Goal: Transaction & Acquisition: Purchase product/service

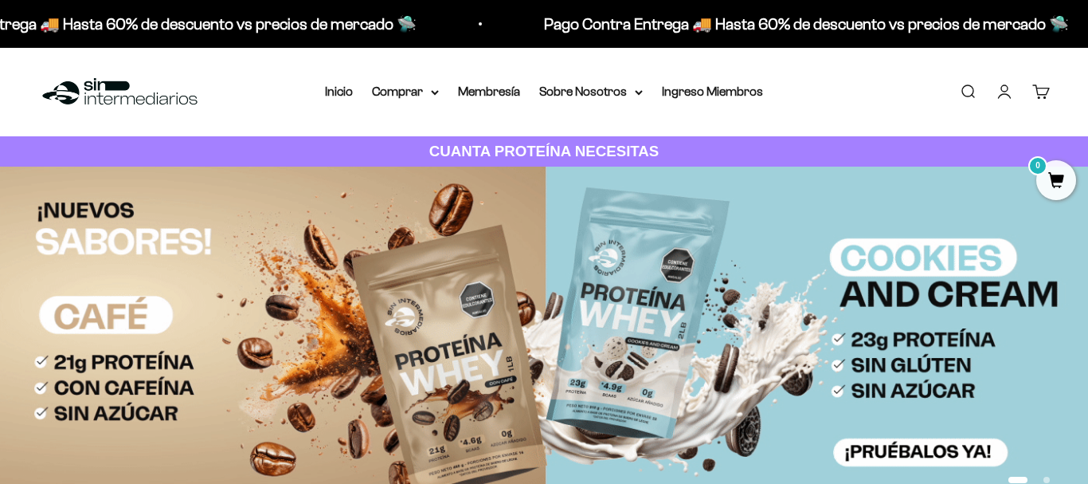
drag, startPoint x: 1007, startPoint y: 96, endPoint x: 1012, endPoint y: 89, distance: 8.6
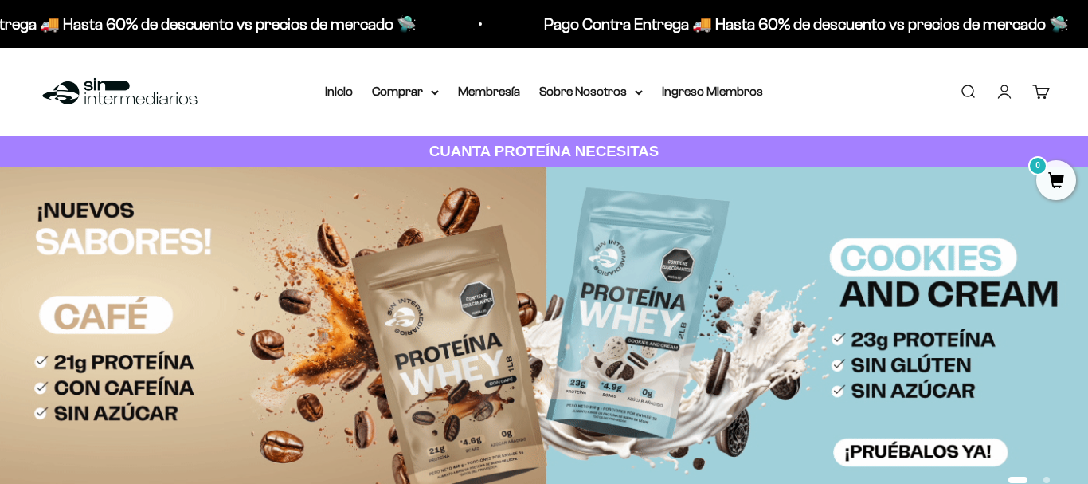
click at [1007, 96] on link "Iniciar sesión" at bounding box center [1005, 92] width 18 height 18
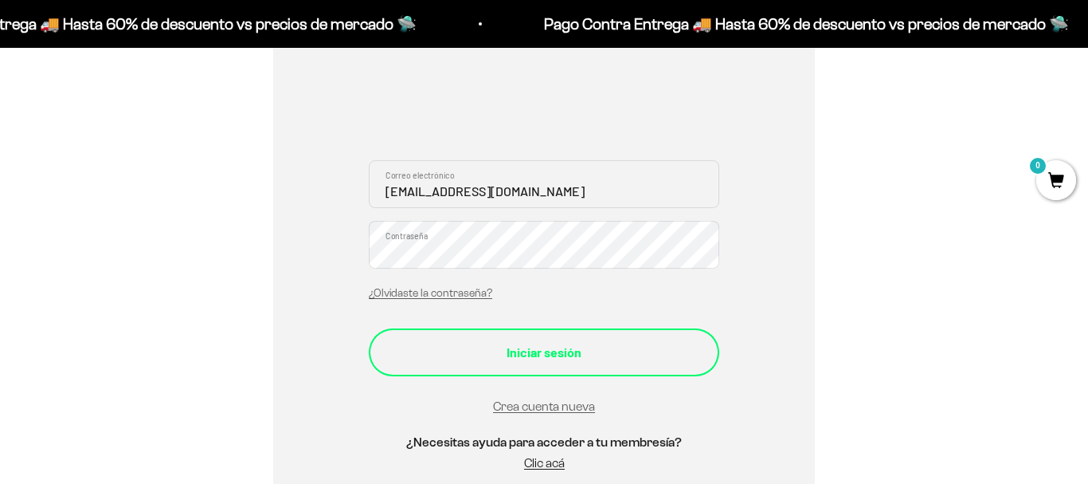
scroll to position [271, 0]
click at [502, 353] on div "Iniciar sesión" at bounding box center [544, 352] width 287 height 21
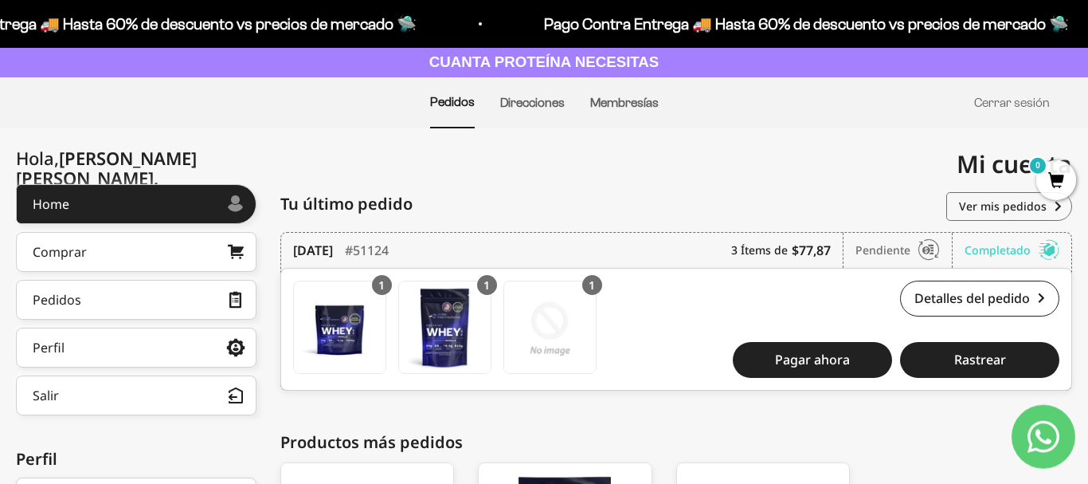
scroll to position [135, 0]
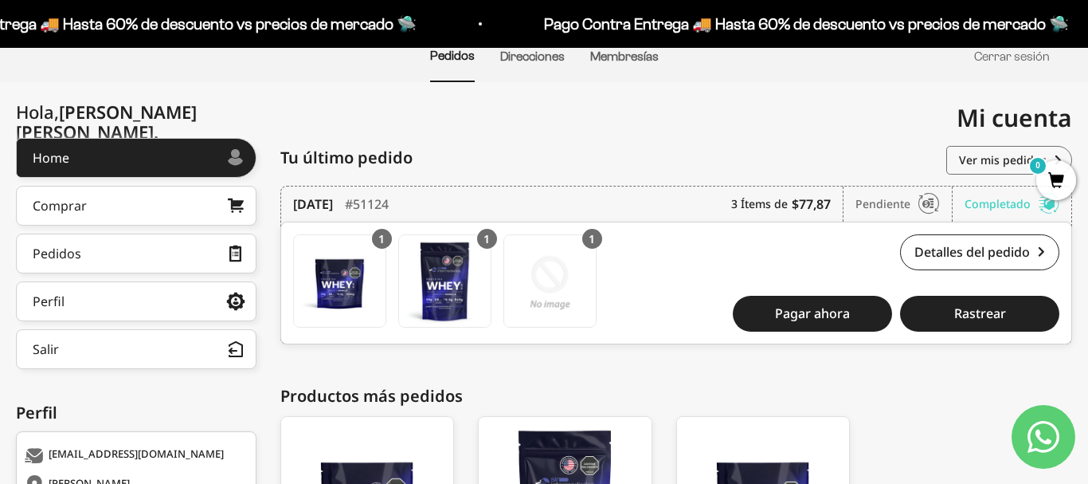
click at [948, 370] on div "Oscar Jesus Vasquez Velasquez 1065640164 calle 13 numero 8 - 94 Piso 2 ( invers…" at bounding box center [676, 407] width 793 height 539
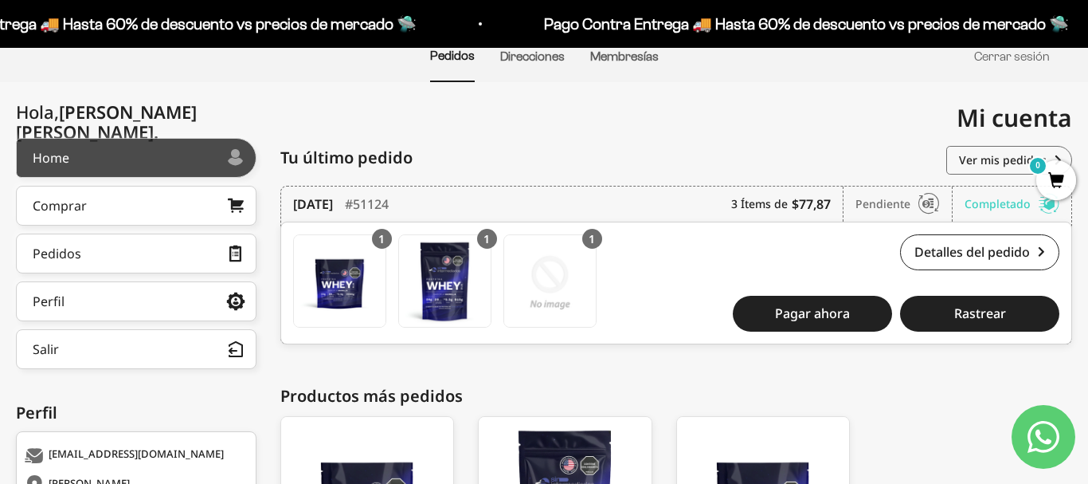
click at [124, 163] on link "Home" at bounding box center [136, 158] width 241 height 40
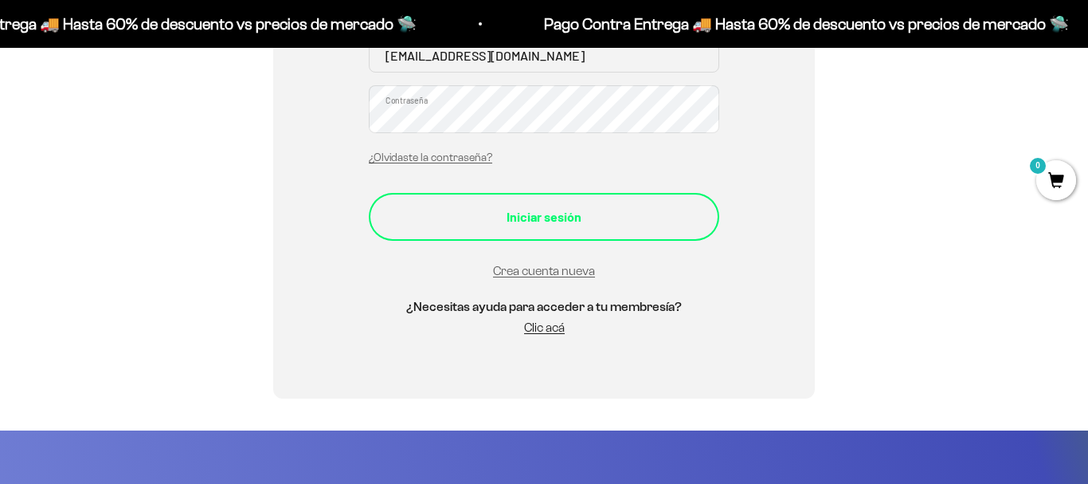
scroll to position [271, 0]
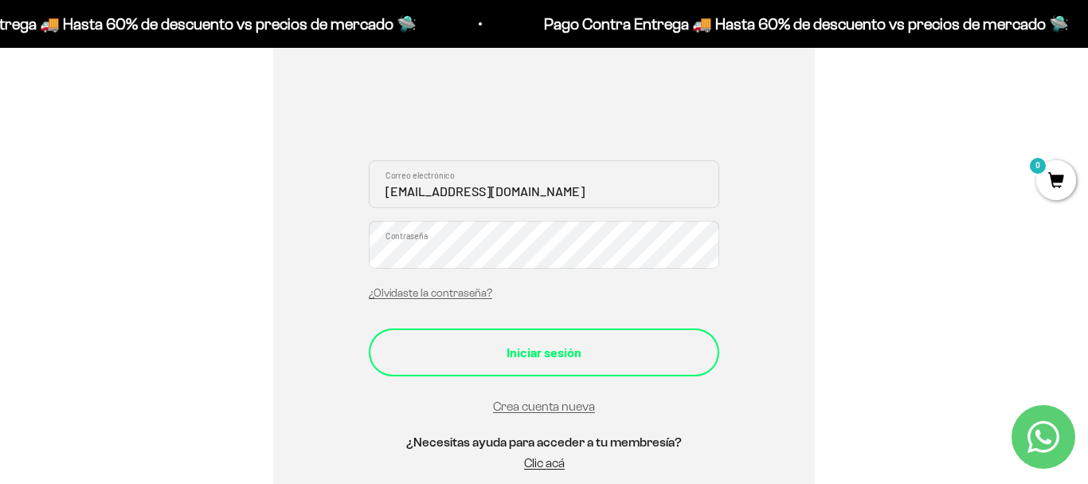
click at [511, 353] on div "Iniciar sesión" at bounding box center [544, 352] width 287 height 21
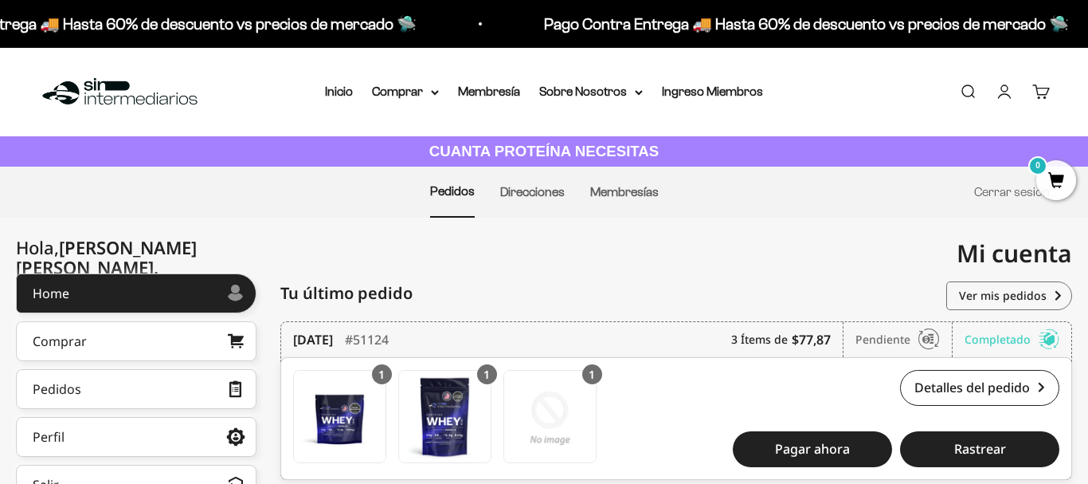
click at [111, 102] on img at bounding box center [119, 92] width 163 height 34
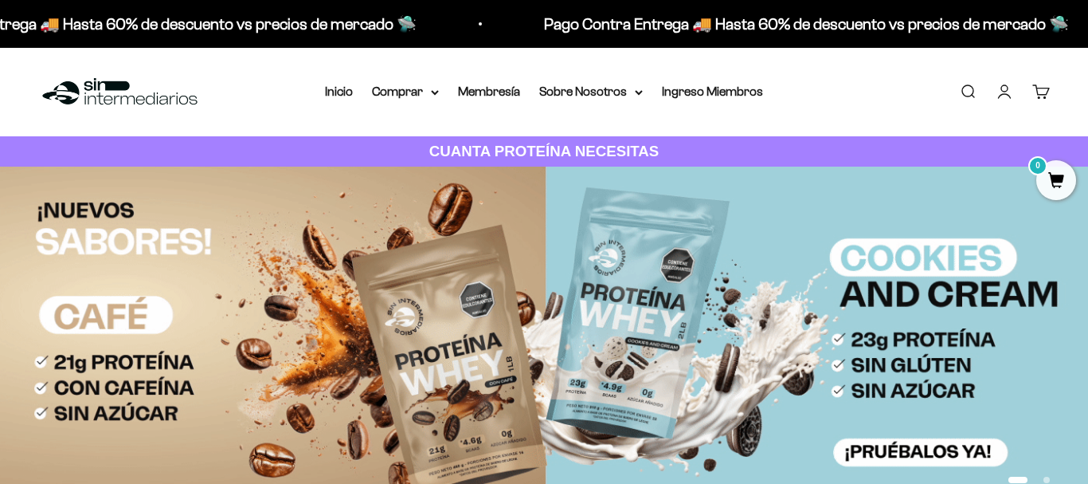
click at [1002, 92] on link "Cuenta" at bounding box center [1005, 92] width 18 height 18
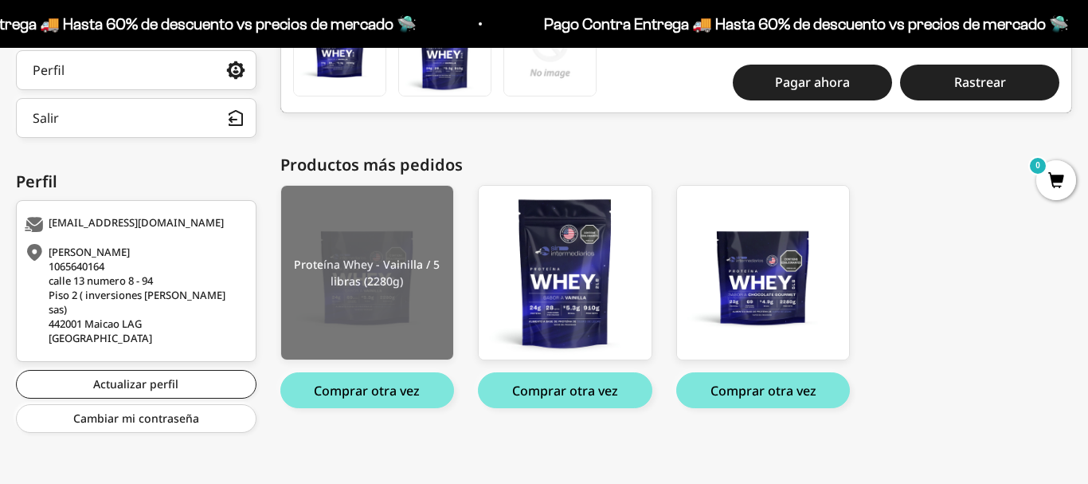
scroll to position [366, 0]
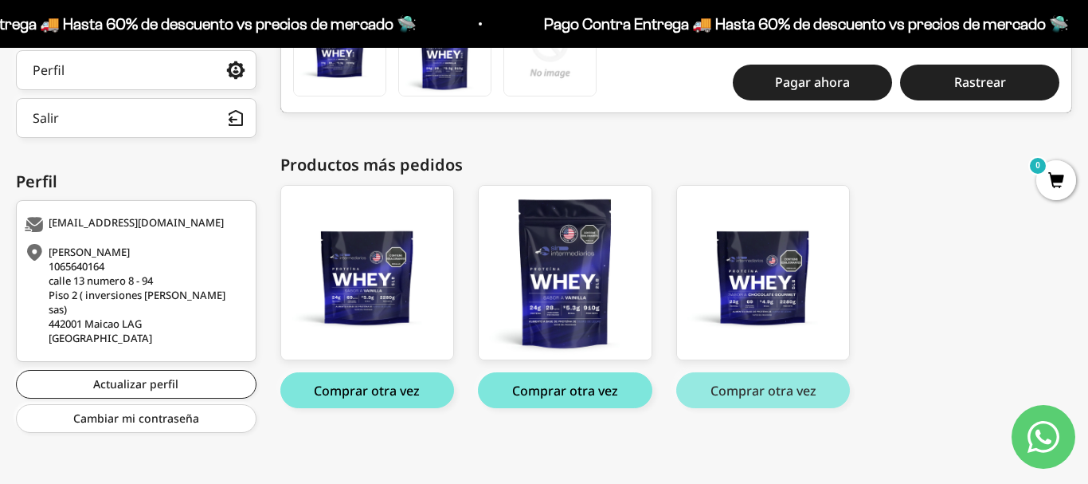
click at [788, 394] on button "Comprar otra vez" at bounding box center [763, 390] width 174 height 36
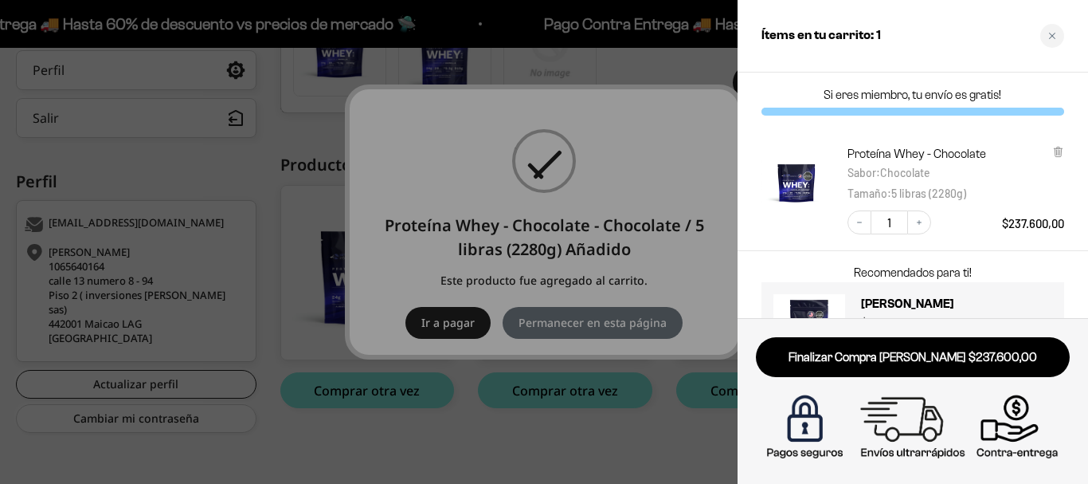
click at [645, 424] on div at bounding box center [544, 242] width 1088 height 484
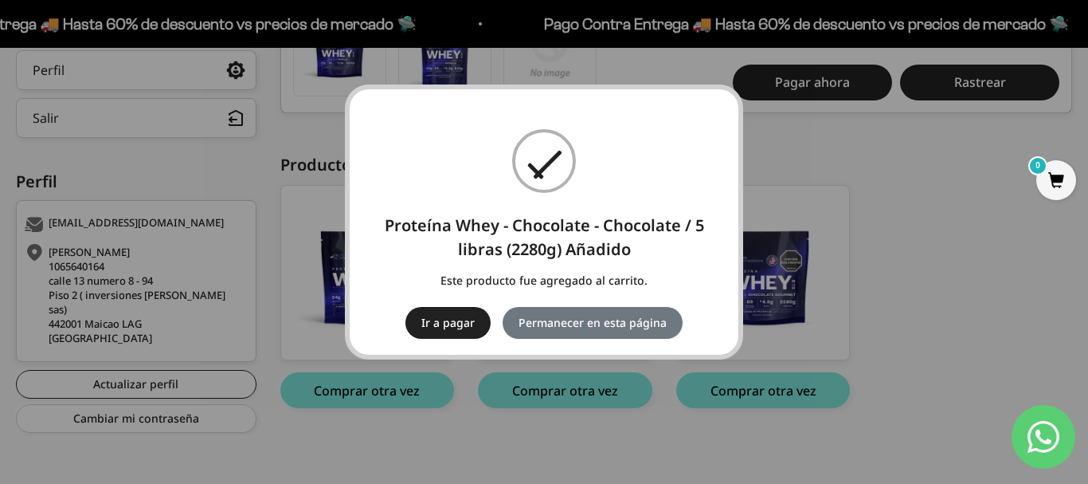
click at [874, 215] on div "× Proteína Whey - Chocolate - Chocolate / 5 libras (2280g) Añadido Este product…" at bounding box center [544, 242] width 1088 height 484
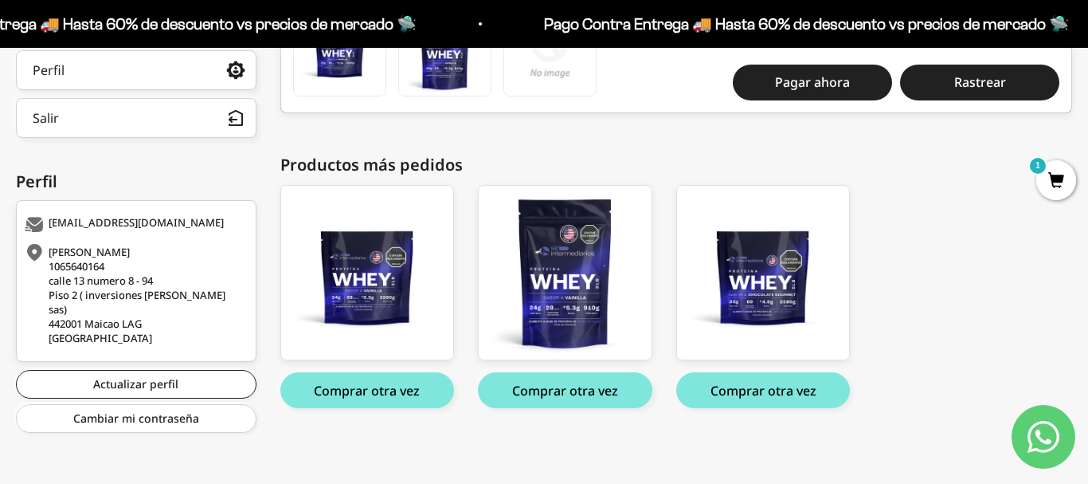
scroll to position [366, 0]
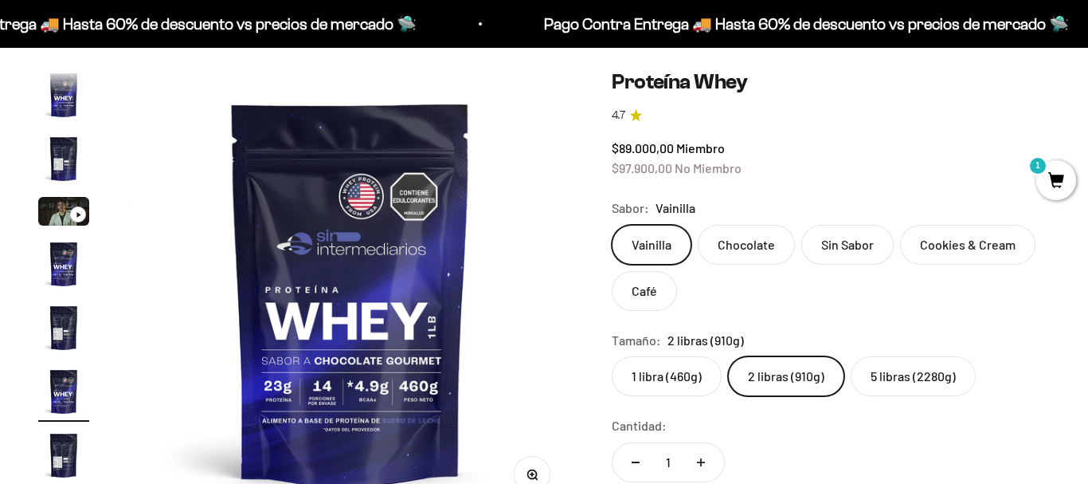
scroll to position [29, 0]
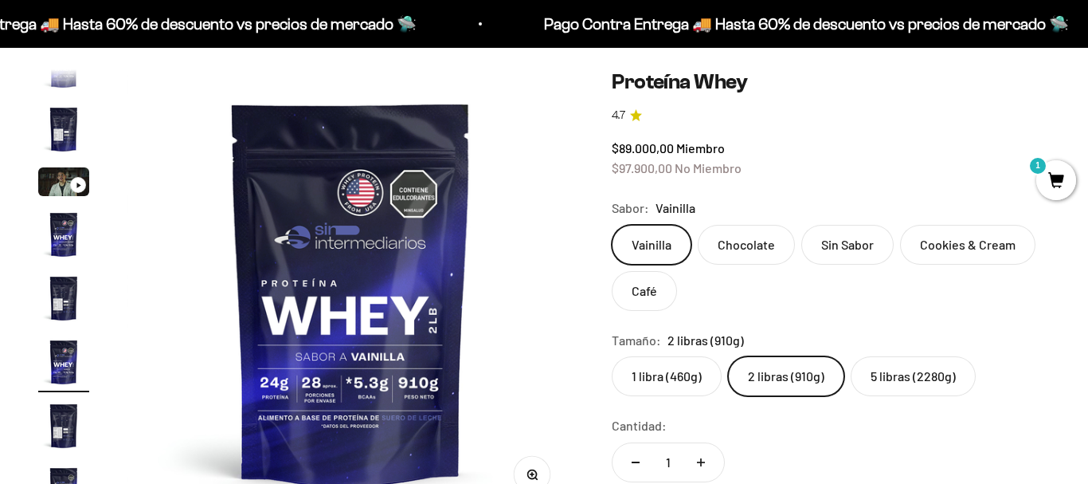
click at [761, 245] on label "Chocolate" at bounding box center [746, 245] width 97 height 40
click at [612, 225] on input "Chocolate" at bounding box center [611, 224] width 1 height 1
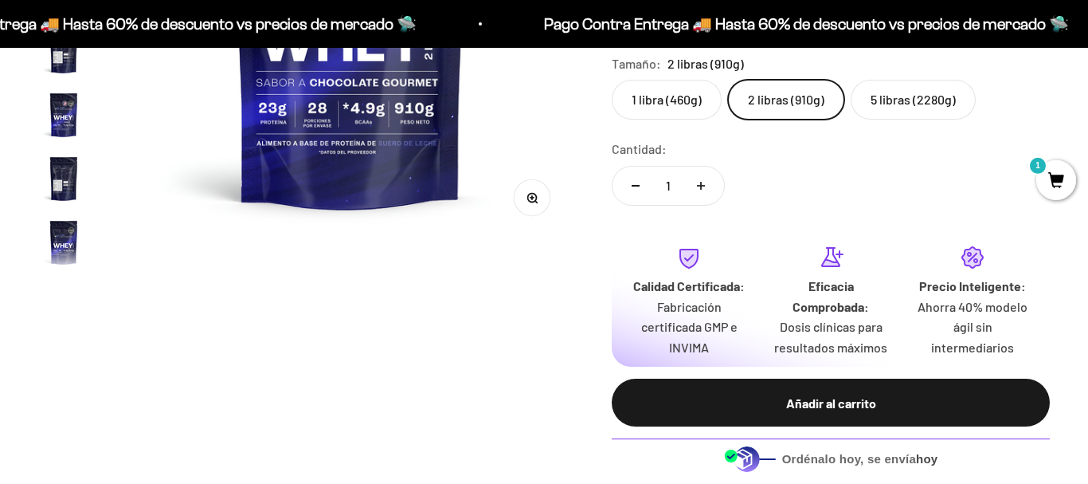
scroll to position [406, 0]
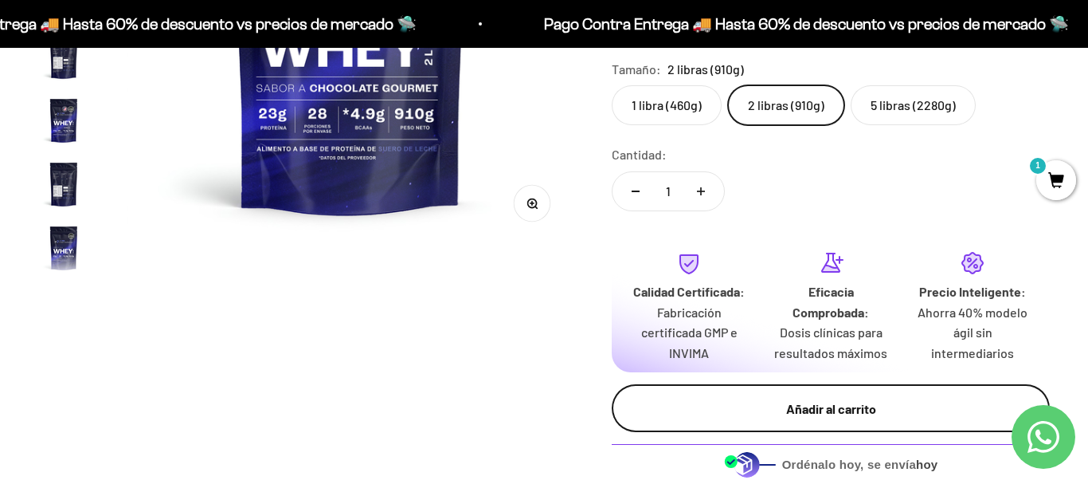
click at [810, 413] on div "Añadir al carrito" at bounding box center [831, 408] width 374 height 21
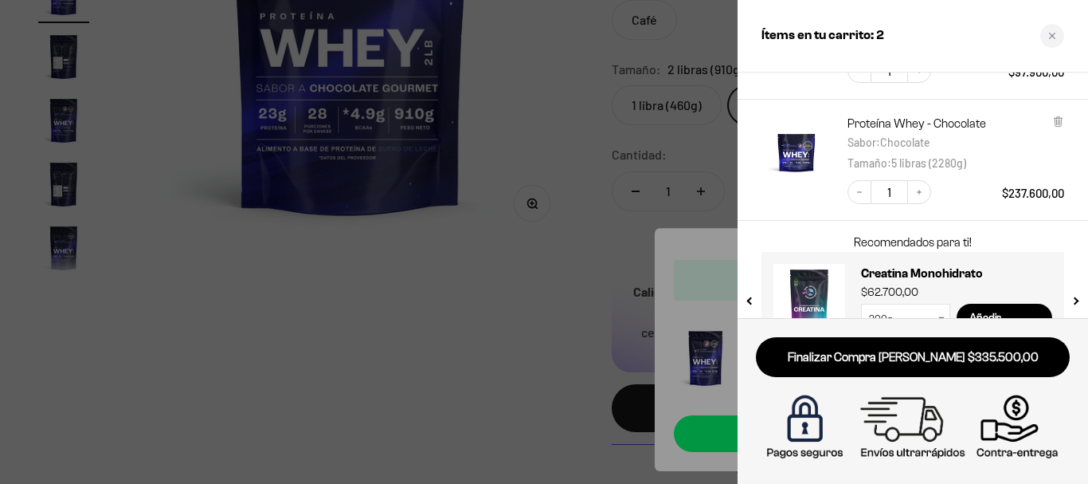
scroll to position [193, 0]
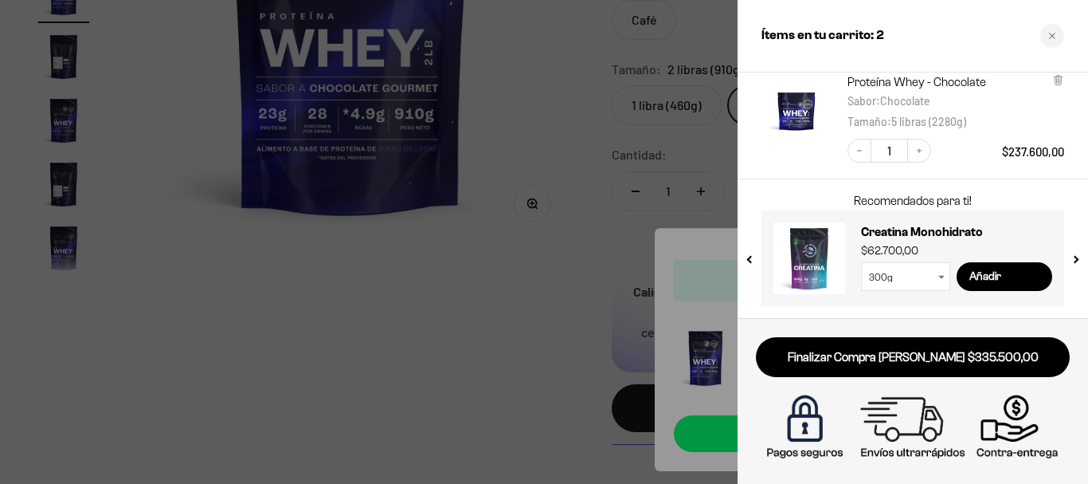
click at [938, 269] on select "300g 100g" at bounding box center [905, 276] width 89 height 29
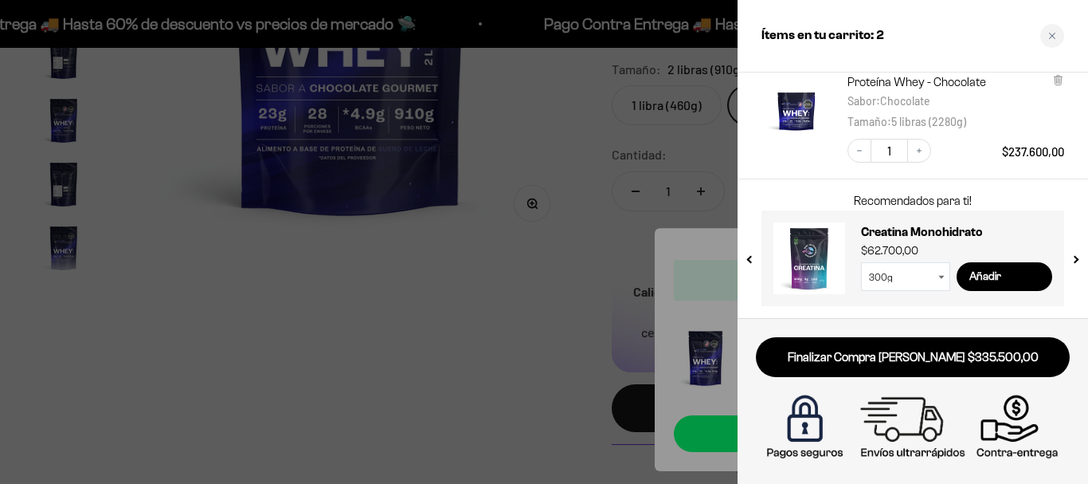
click at [943, 276] on icon at bounding box center [941, 277] width 6 height 3
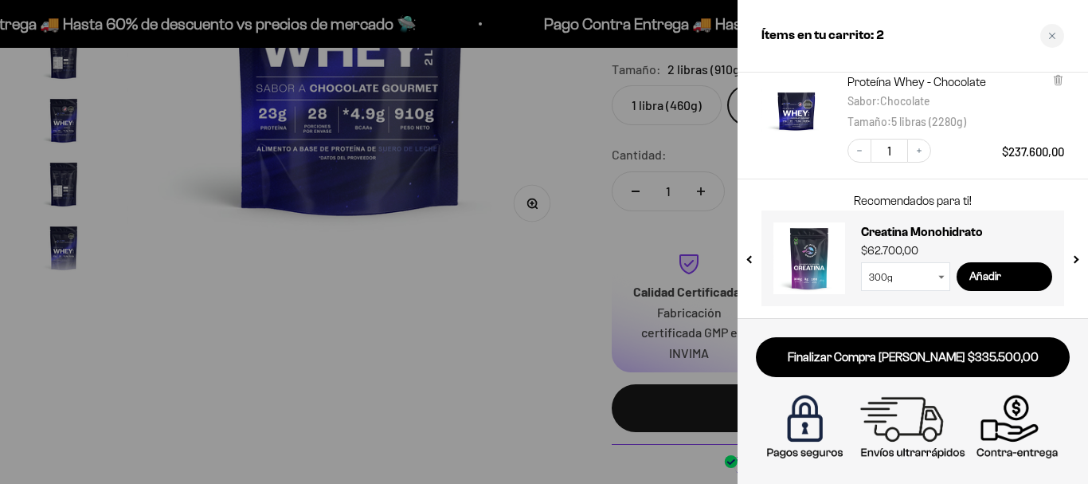
click at [861, 262] on select "300g 100g" at bounding box center [905, 276] width 89 height 29
click at [939, 277] on div "300g 100g" at bounding box center [909, 276] width 96 height 29
click at [449, 350] on div at bounding box center [544, 242] width 1088 height 484
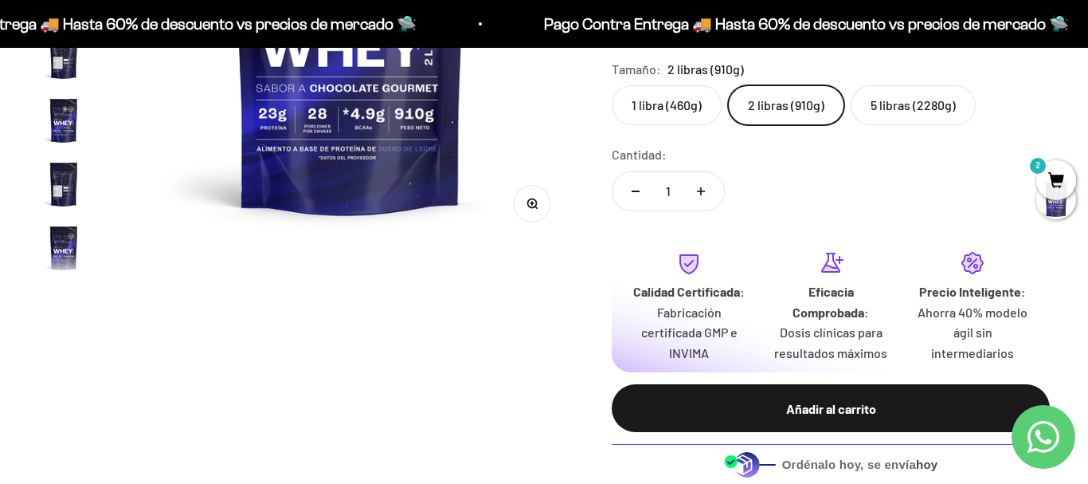
scroll to position [0, 0]
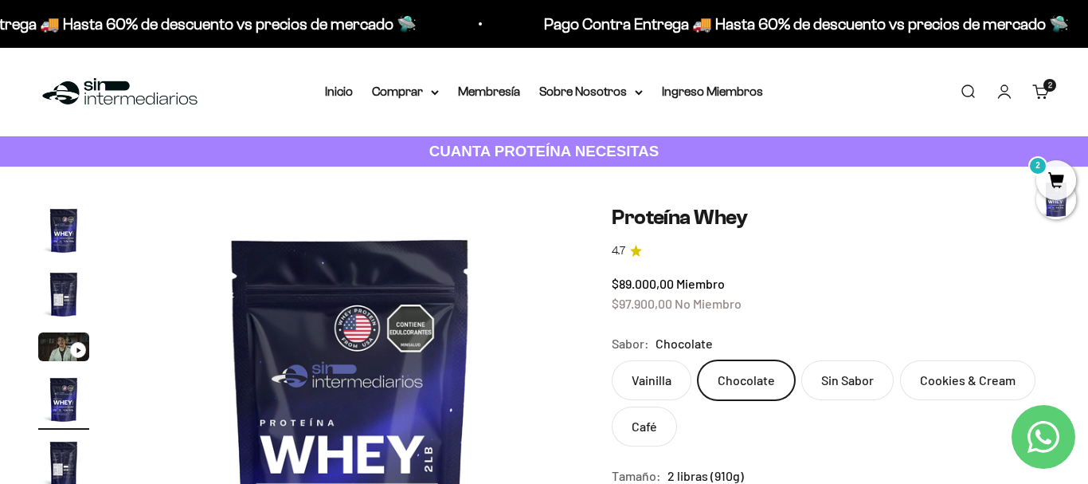
click at [1040, 88] on link "Carrito 2" at bounding box center [1041, 92] width 18 height 18
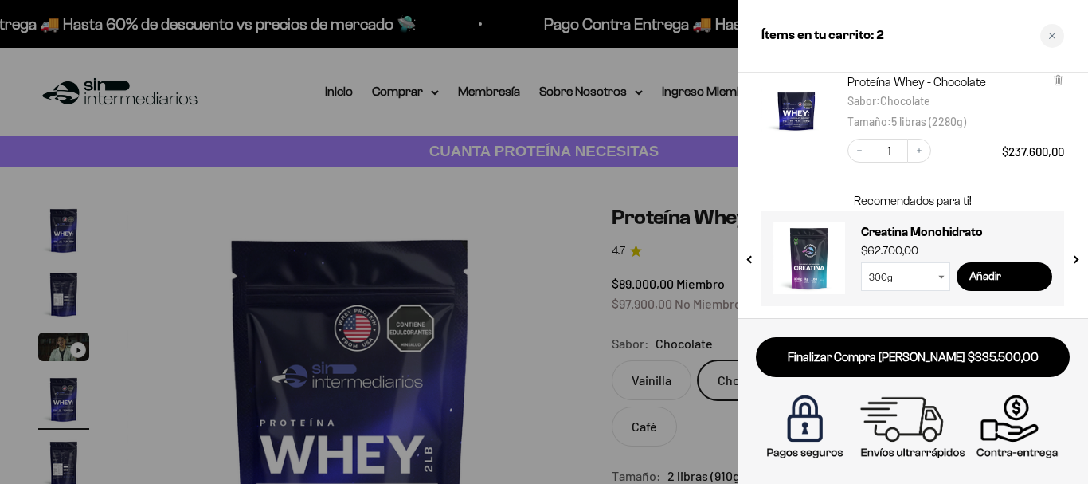
scroll to position [193, 0]
click at [973, 277] on input "Añadir" at bounding box center [1005, 276] width 96 height 29
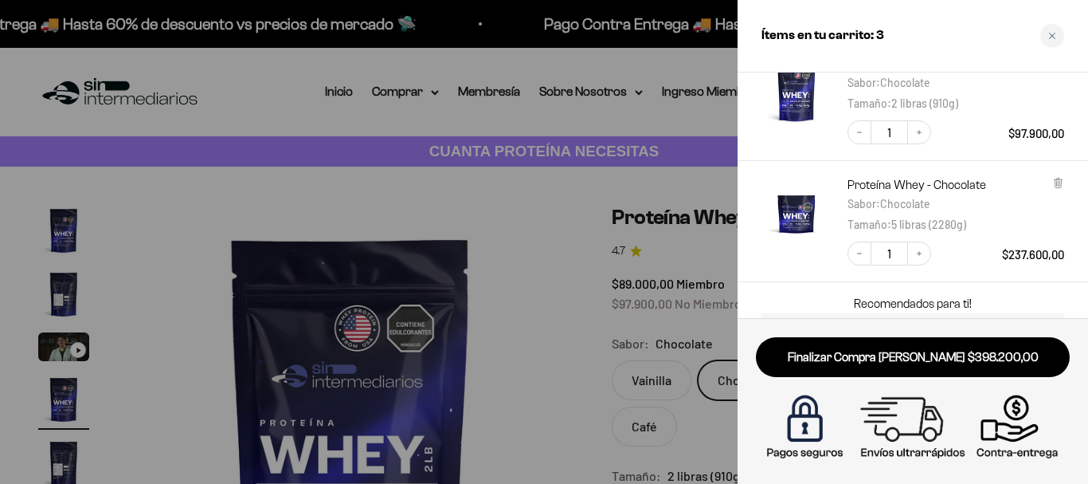
scroll to position [296, 0]
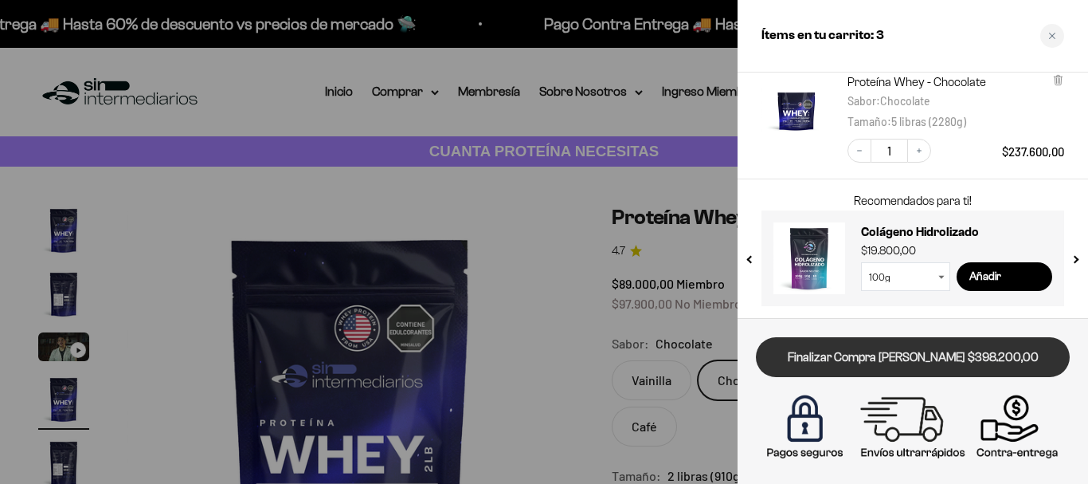
click at [935, 357] on link "Finalizar Compra [PERSON_NAME] $398.200,00" at bounding box center [913, 357] width 314 height 41
